Goal: Transaction & Acquisition: Purchase product/service

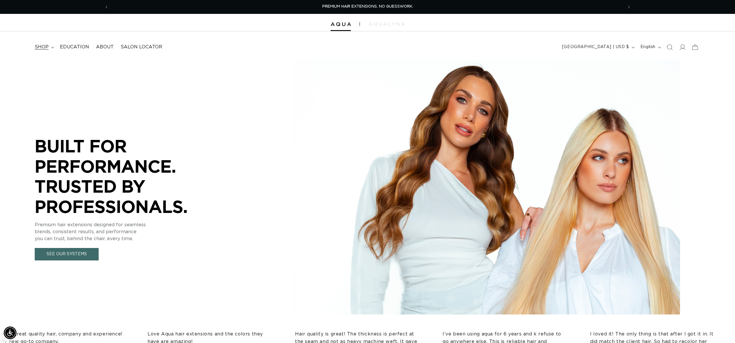
click at [45, 46] on span "shop" at bounding box center [42, 47] width 14 height 6
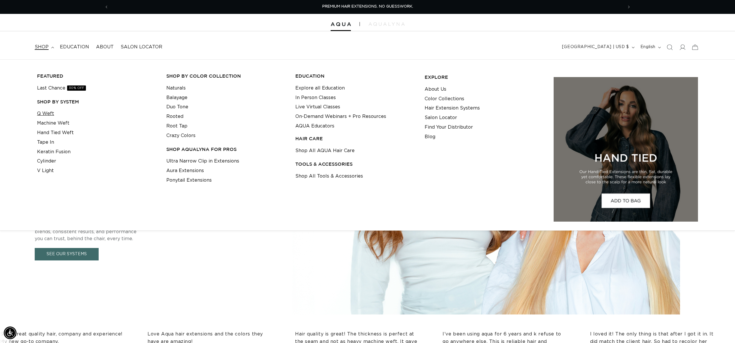
click at [47, 111] on link "Q Weft" at bounding box center [45, 114] width 17 height 10
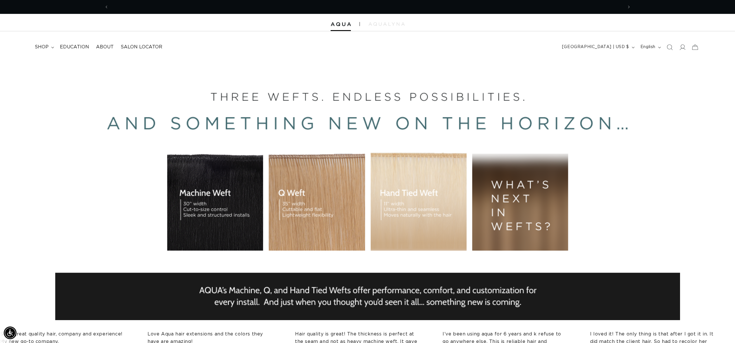
scroll to position [0, 515]
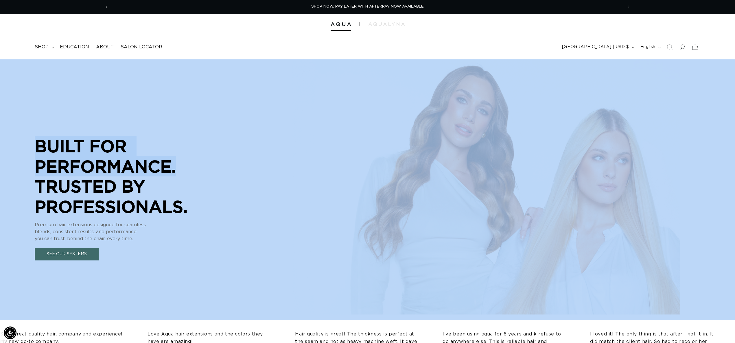
drag, startPoint x: 512, startPoint y: 154, endPoint x: 181, endPoint y: 158, distance: 330.5
click at [177, 160] on div "BUILT FOR  PERFORMANCE. TRUSTED BY PROFESSIONALS. Premium hair extensions desig…" at bounding box center [367, 189] width 735 height 260
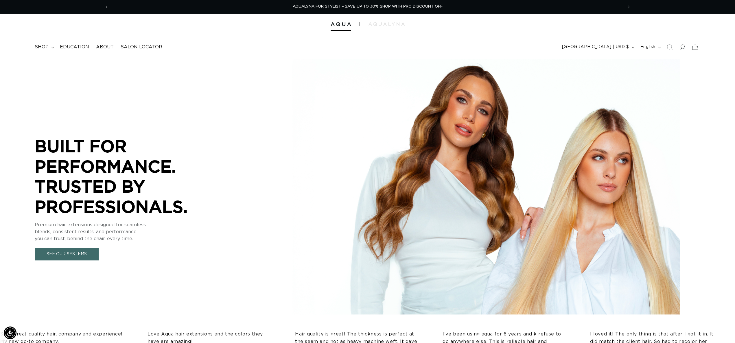
click at [473, 47] on header "FEATURED Last Chance SHOP BY SYSTEM Q Weft Hand Tied Weft Machine Weft Tape In …" at bounding box center [367, 45] width 735 height 28
click at [615, 165] on div "BUILT FOR  PERFORMANCE. TRUSTED BY PROFESSIONALS. Premium hair extensions desig…" at bounding box center [367, 189] width 735 height 260
click at [420, 196] on div "BUILT FOR  PERFORMANCE. TRUSTED BY PROFESSIONALS. Premium hair extensions desig…" at bounding box center [367, 189] width 735 height 260
click at [47, 48] on span "shop" at bounding box center [42, 47] width 14 height 6
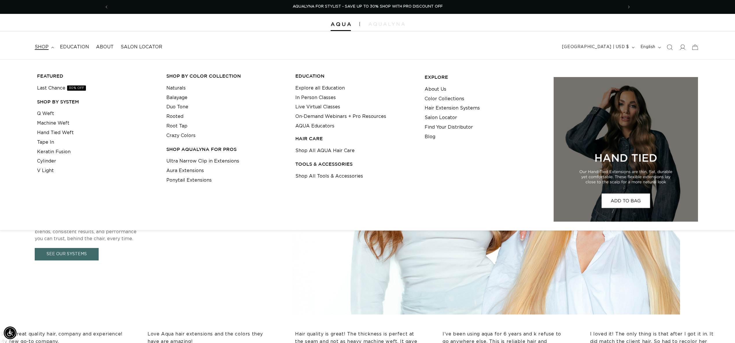
click at [54, 111] on li "Q Weft" at bounding box center [97, 114] width 120 height 10
drag, startPoint x: 54, startPoint y: 113, endPoint x: 51, endPoint y: 114, distance: 3.2
click at [54, 113] on li "Q Weft" at bounding box center [97, 114] width 120 height 10
click at [51, 114] on link "Q Weft" at bounding box center [45, 114] width 17 height 10
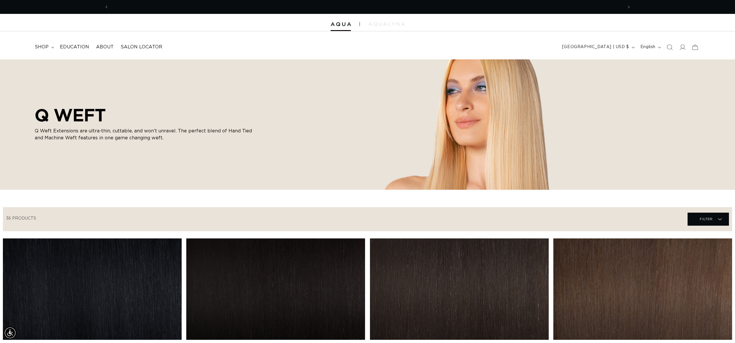
scroll to position [0, 515]
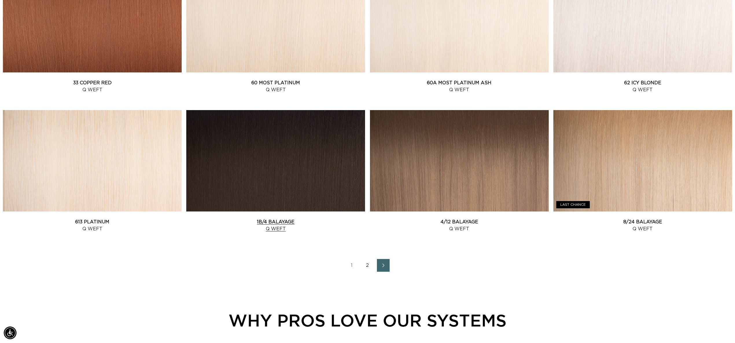
scroll to position [0, 1029]
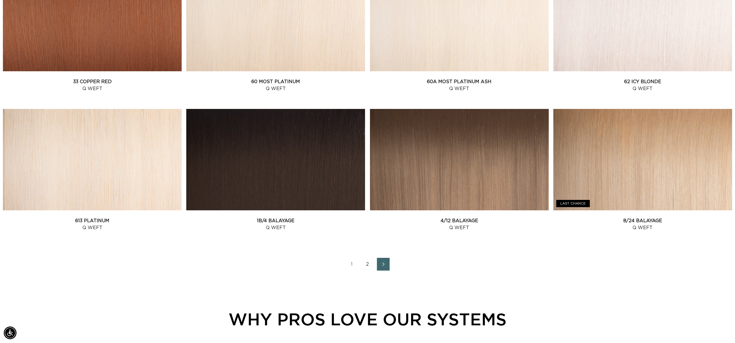
click at [370, 266] on link "2" at bounding box center [367, 264] width 13 height 13
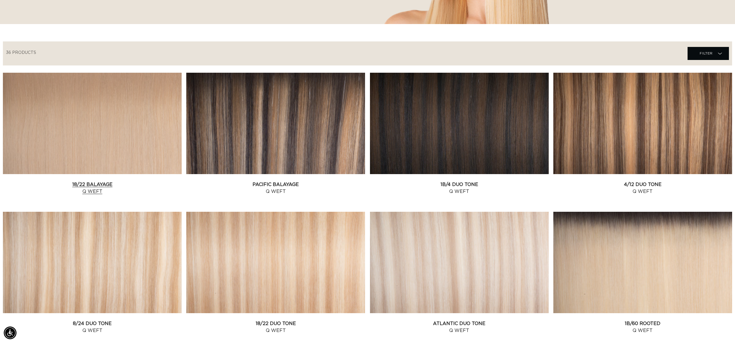
scroll to position [150, 0]
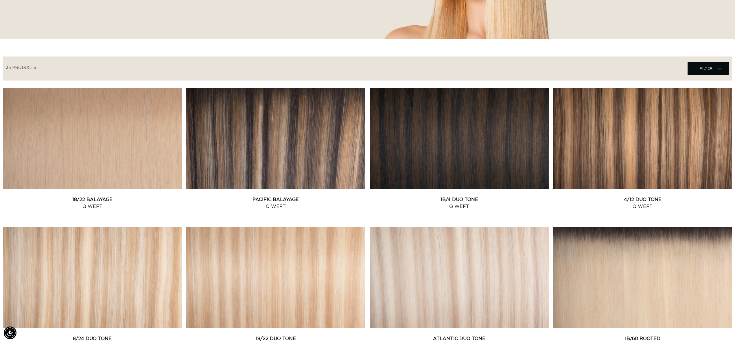
click at [133, 196] on link "18/22 Balayage Q Weft" at bounding box center [92, 203] width 179 height 14
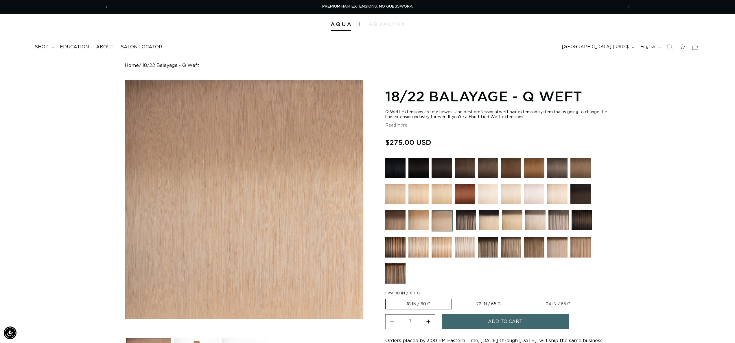
click at [558, 191] on img at bounding box center [558, 194] width 20 height 20
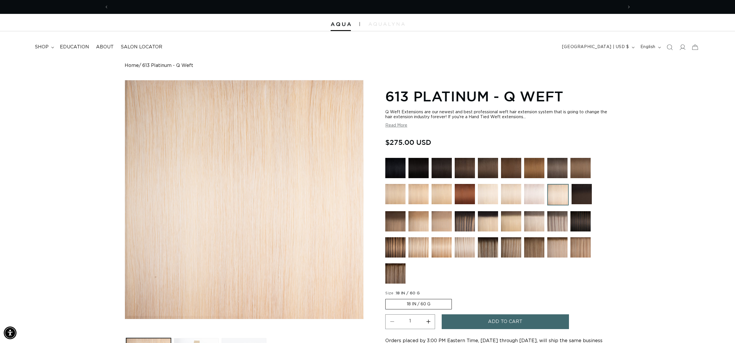
scroll to position [0, 515]
click at [396, 176] on img at bounding box center [395, 168] width 20 height 20
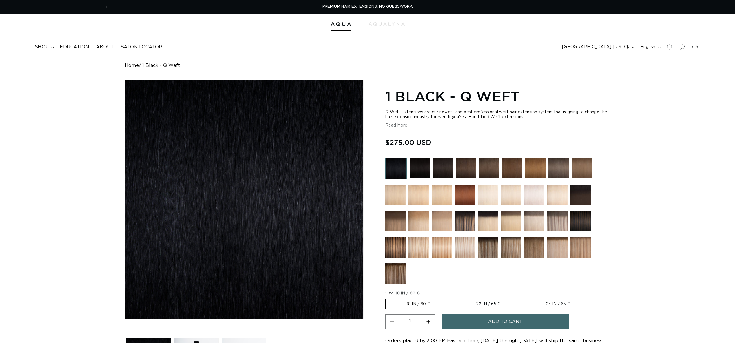
click at [399, 198] on img at bounding box center [395, 195] width 20 height 20
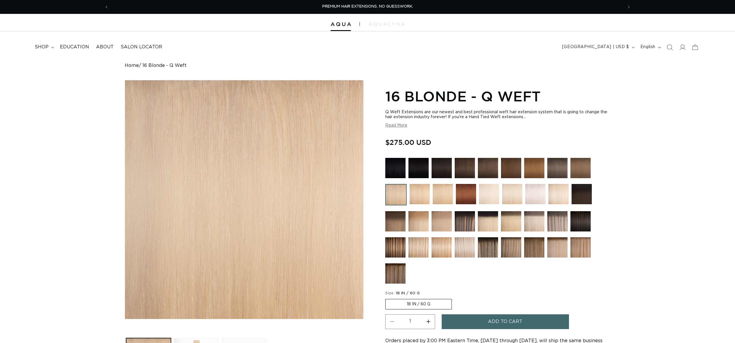
click at [415, 198] on img at bounding box center [420, 194] width 20 height 20
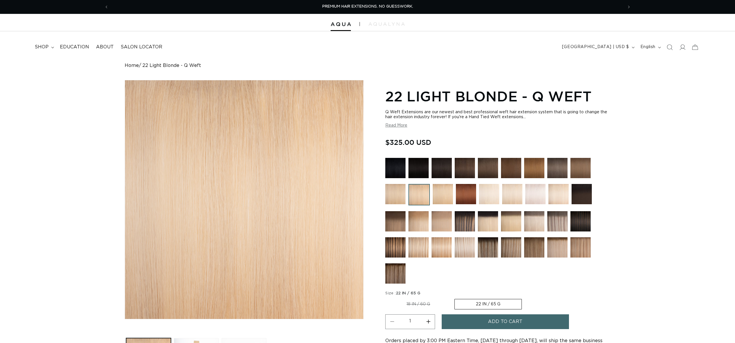
click at [441, 199] on img at bounding box center [443, 194] width 20 height 20
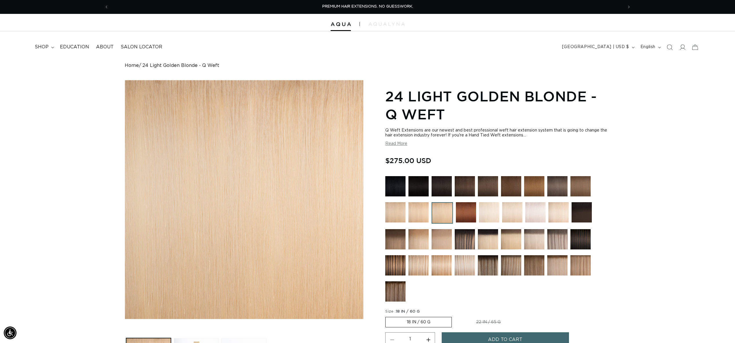
click at [495, 213] on img at bounding box center [489, 212] width 20 height 20
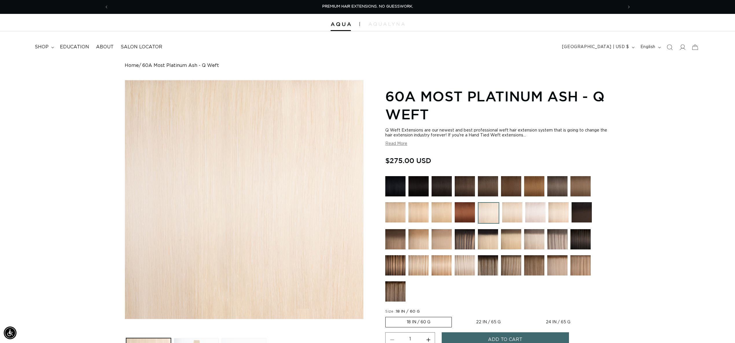
click at [515, 211] on img at bounding box center [512, 212] width 20 height 20
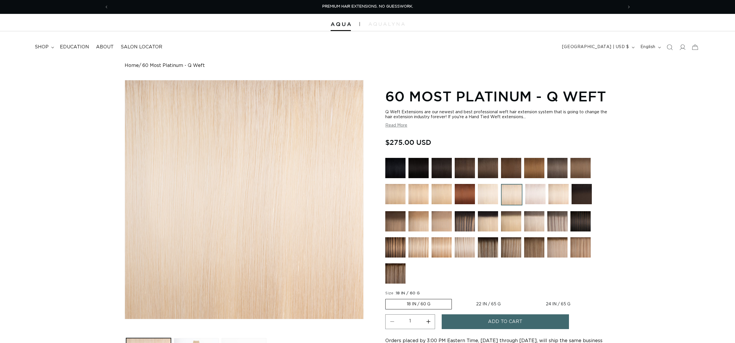
click at [532, 191] on img at bounding box center [536, 194] width 20 height 20
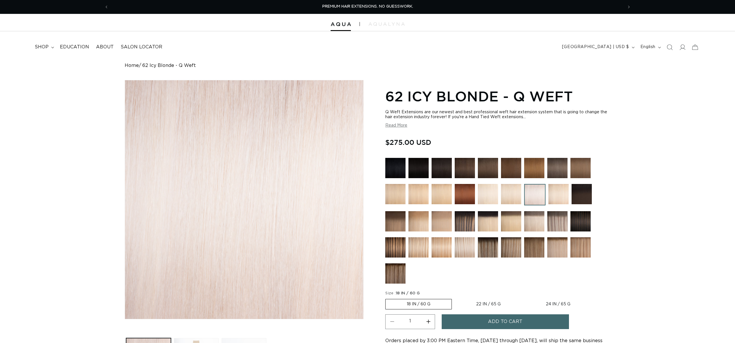
click at [562, 194] on img at bounding box center [559, 194] width 20 height 20
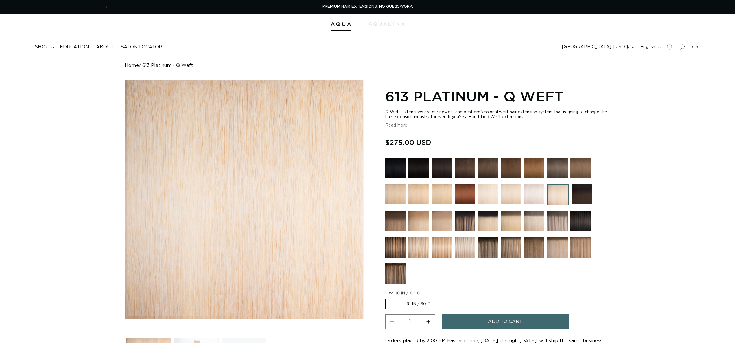
click at [423, 219] on img at bounding box center [419, 221] width 20 height 20
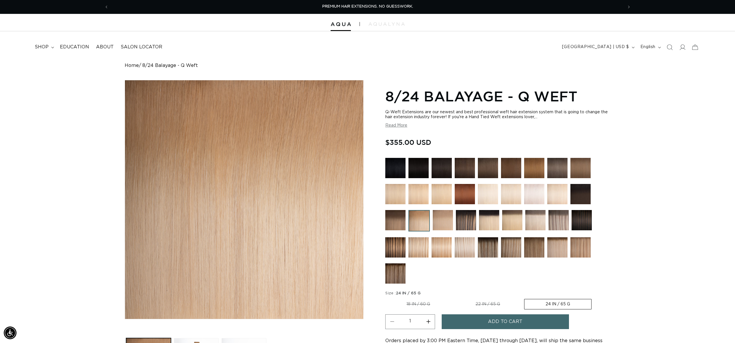
click at [442, 224] on img at bounding box center [443, 220] width 20 height 20
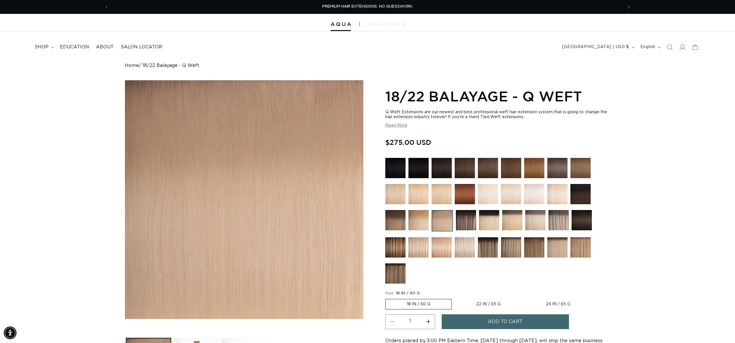
click at [495, 224] on img at bounding box center [489, 220] width 20 height 20
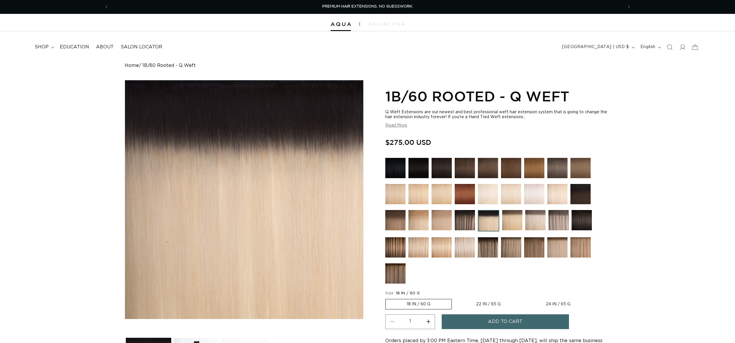
click at [513, 222] on img at bounding box center [512, 220] width 20 height 20
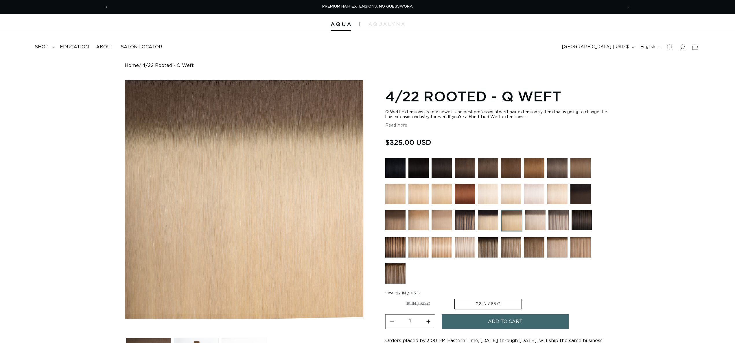
click at [528, 221] on img at bounding box center [536, 220] width 20 height 20
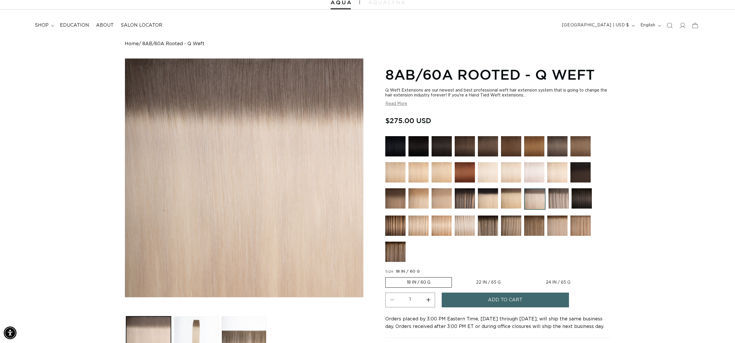
scroll to position [24, 0]
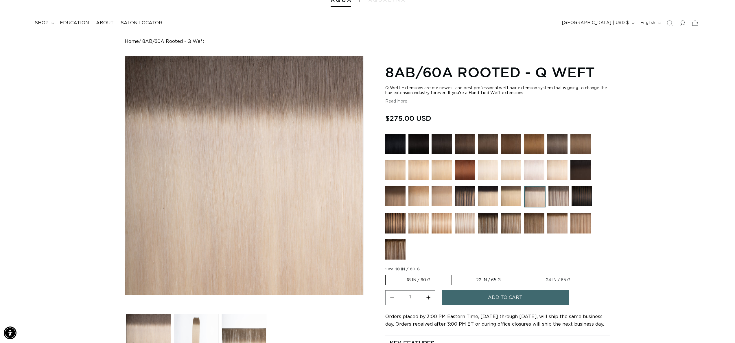
click at [563, 227] on img at bounding box center [558, 223] width 20 height 20
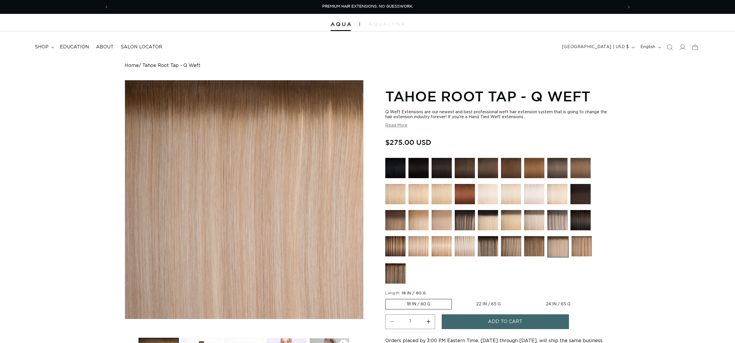
scroll to position [38, 0]
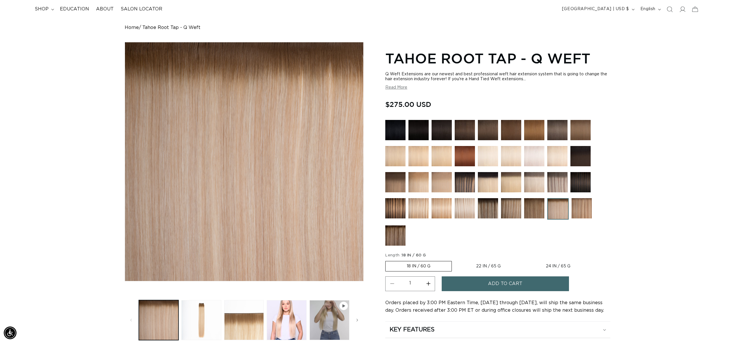
click at [577, 209] on img at bounding box center [582, 208] width 20 height 20
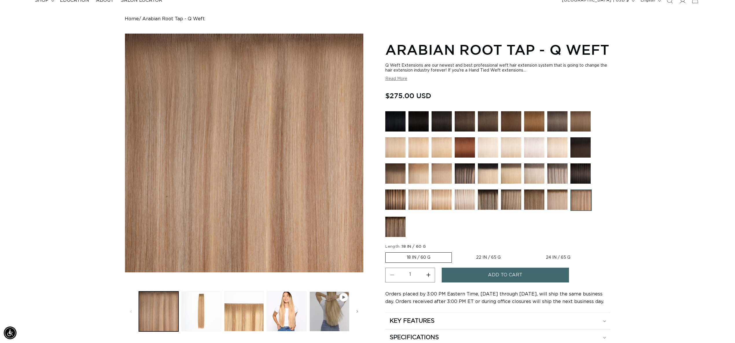
scroll to position [0, 1029]
